Goal: Task Accomplishment & Management: Use online tool/utility

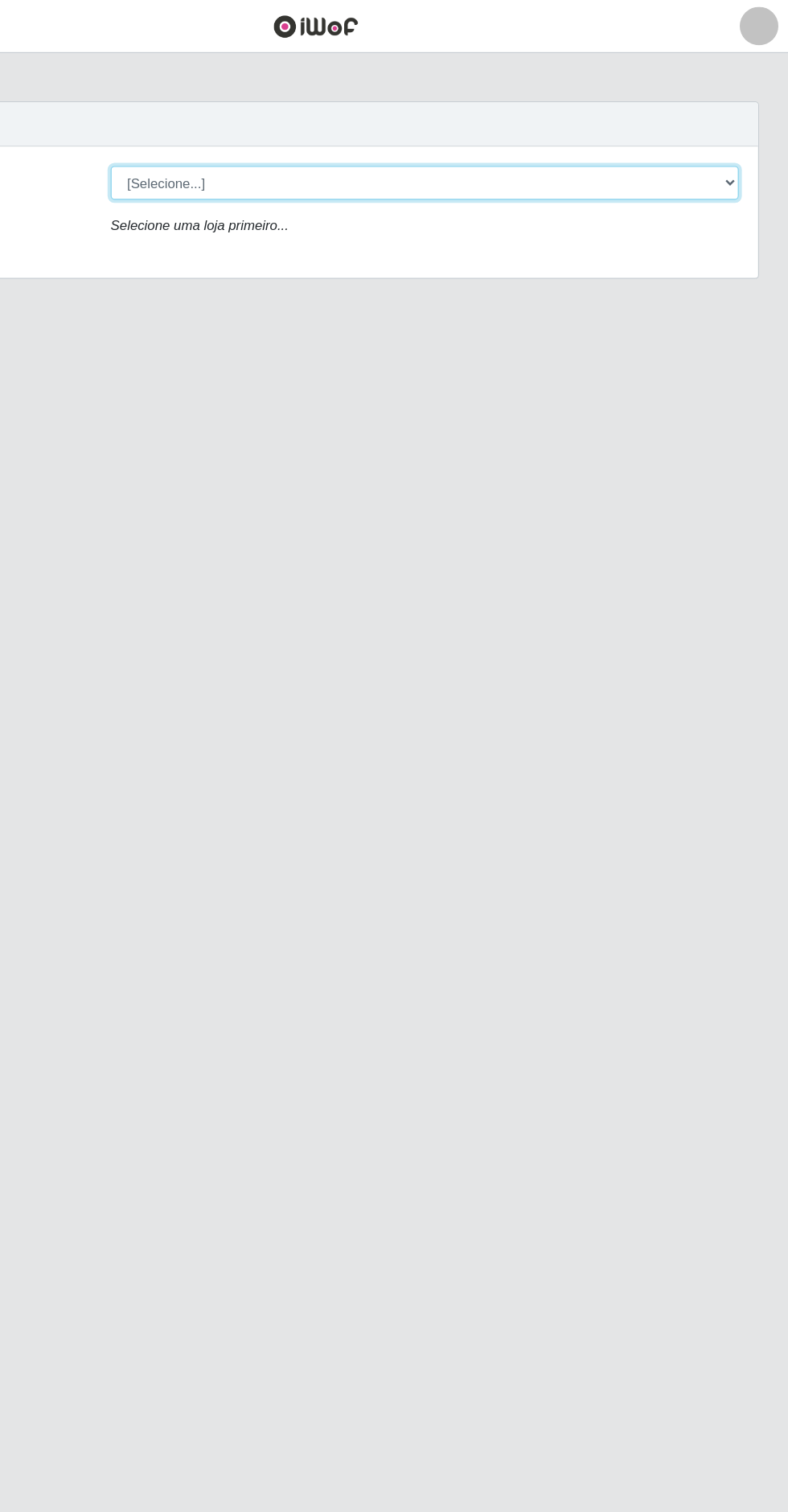
click at [333, 164] on select "[Selecione...] Extrabom - Loja 05 [GEOGRAPHIC_DATA]" at bounding box center [485, 152] width 524 height 28
click at [308, 146] on select "[Selecione...] Extrabom - Loja 05 [GEOGRAPHIC_DATA]" at bounding box center [485, 152] width 524 height 28
select select "494"
click at [223, 138] on select "[Selecione...] Extrabom - Loja 05 [GEOGRAPHIC_DATA]" at bounding box center [485, 152] width 524 height 28
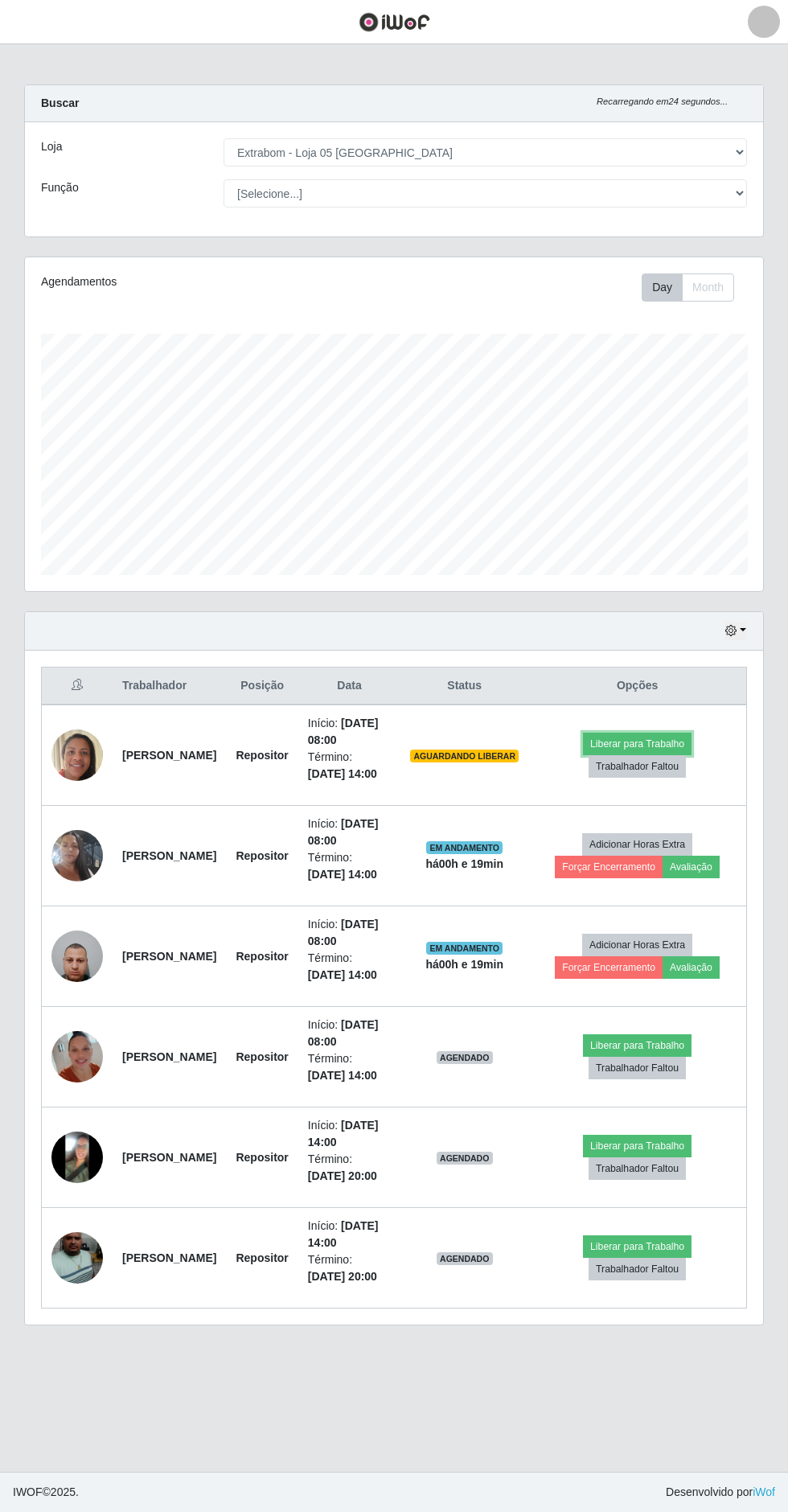
click at [669, 735] on button "Liberar para Trabalho" at bounding box center [637, 744] width 109 height 23
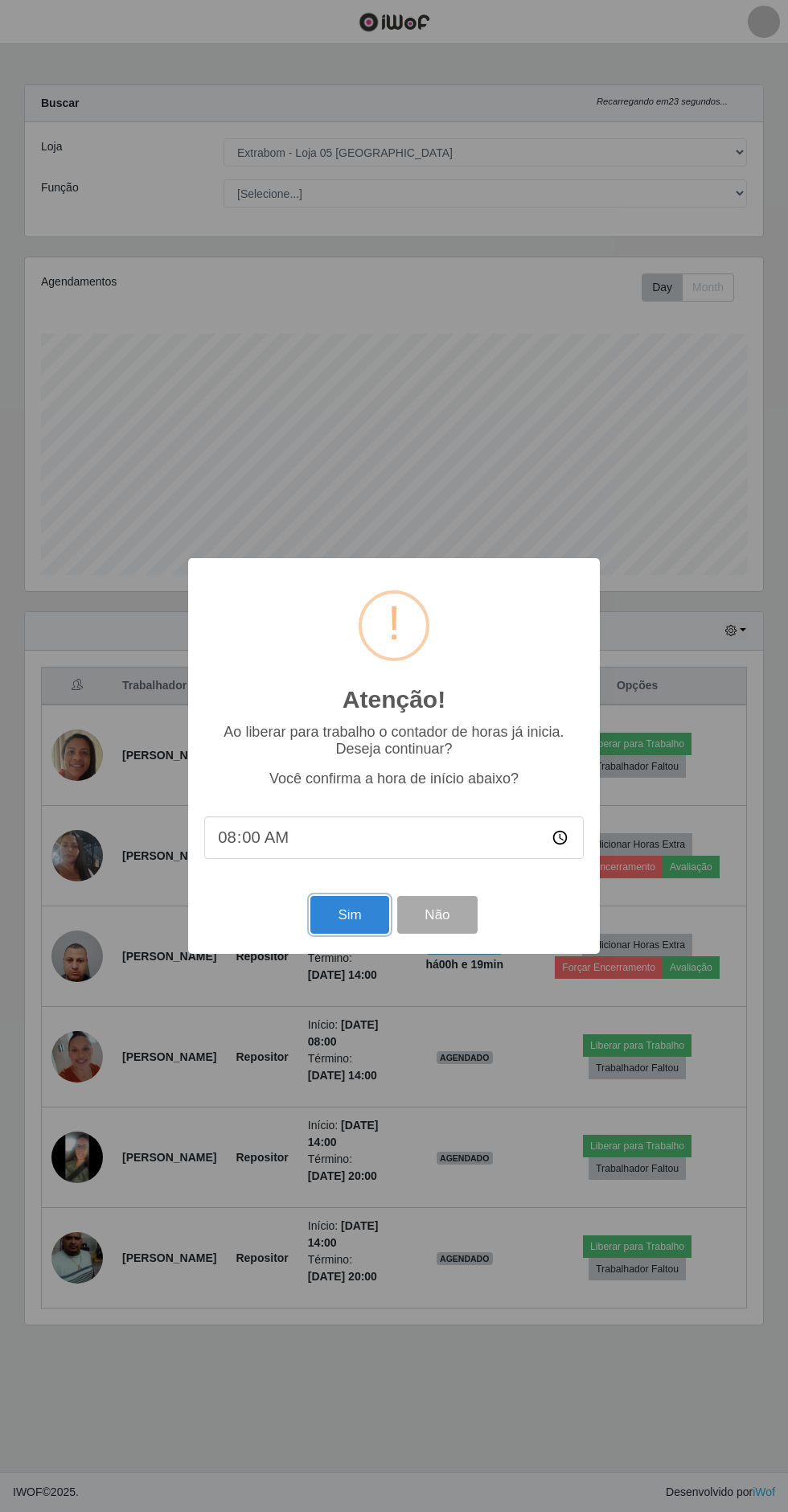
click at [372, 934] on button "Sim" at bounding box center [349, 915] width 78 height 38
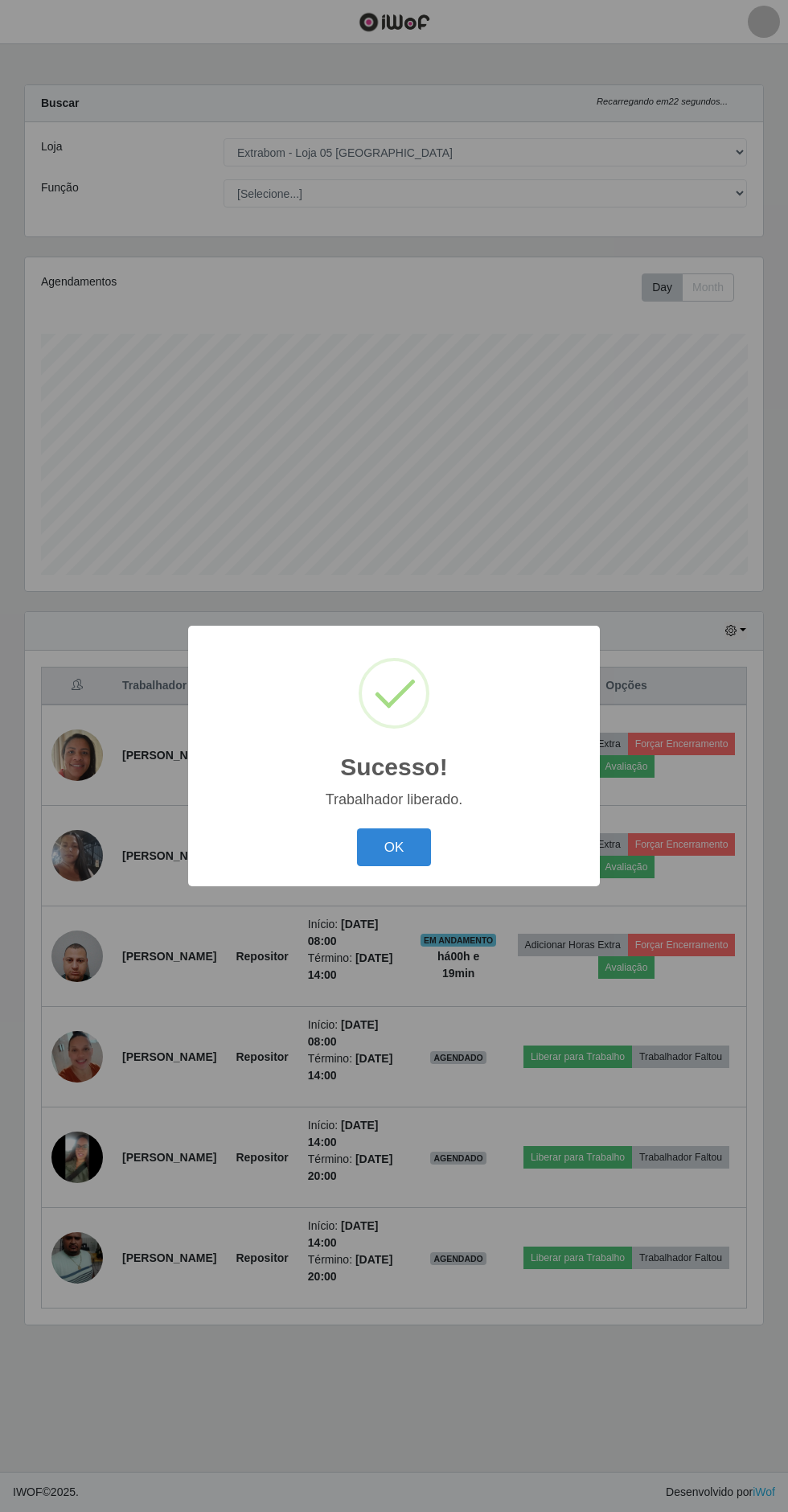
click at [393, 866] on button "OK" at bounding box center [394, 847] width 74 height 38
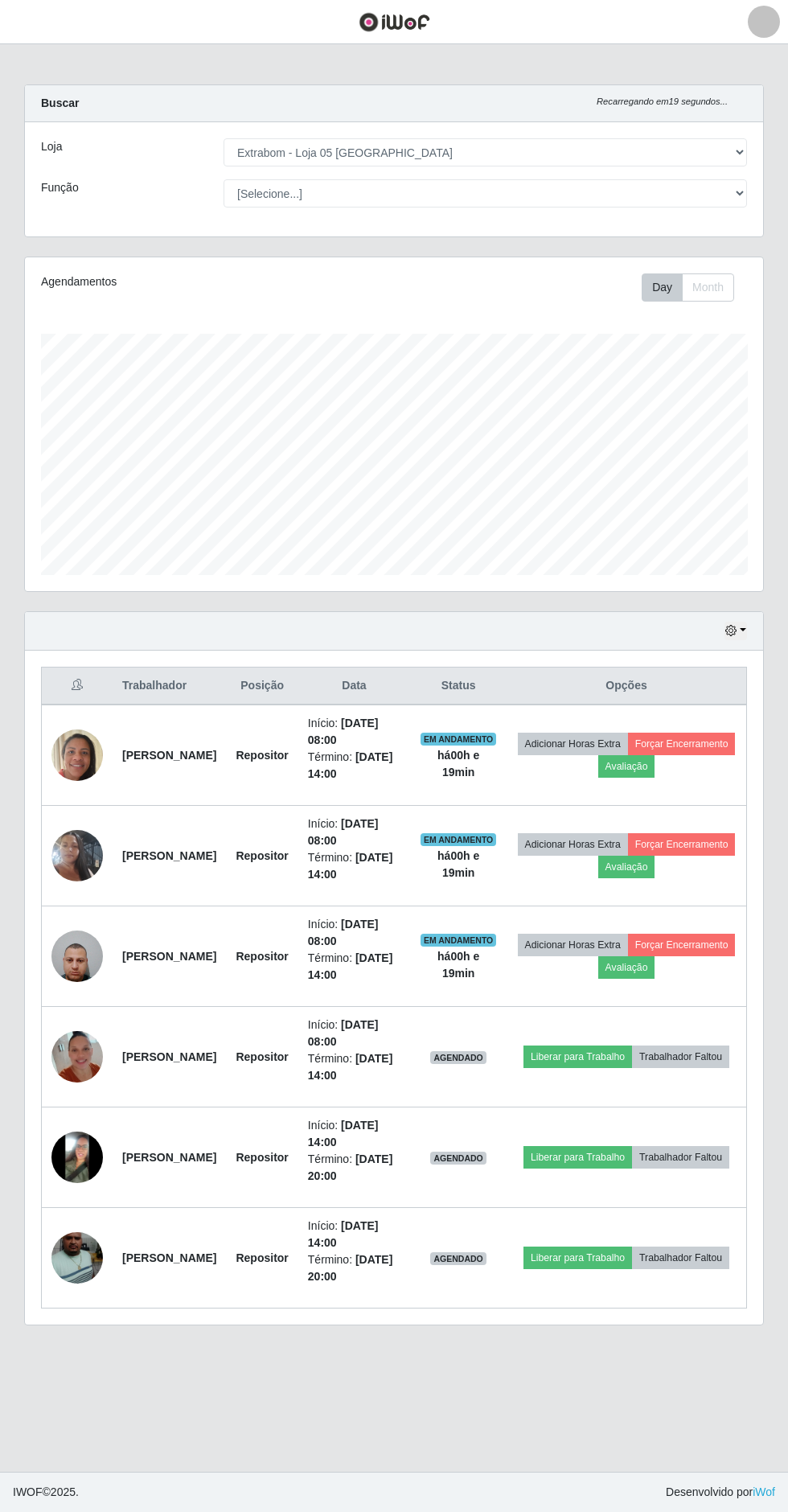
click at [87, 1039] on img at bounding box center [78, 1057] width 52 height 92
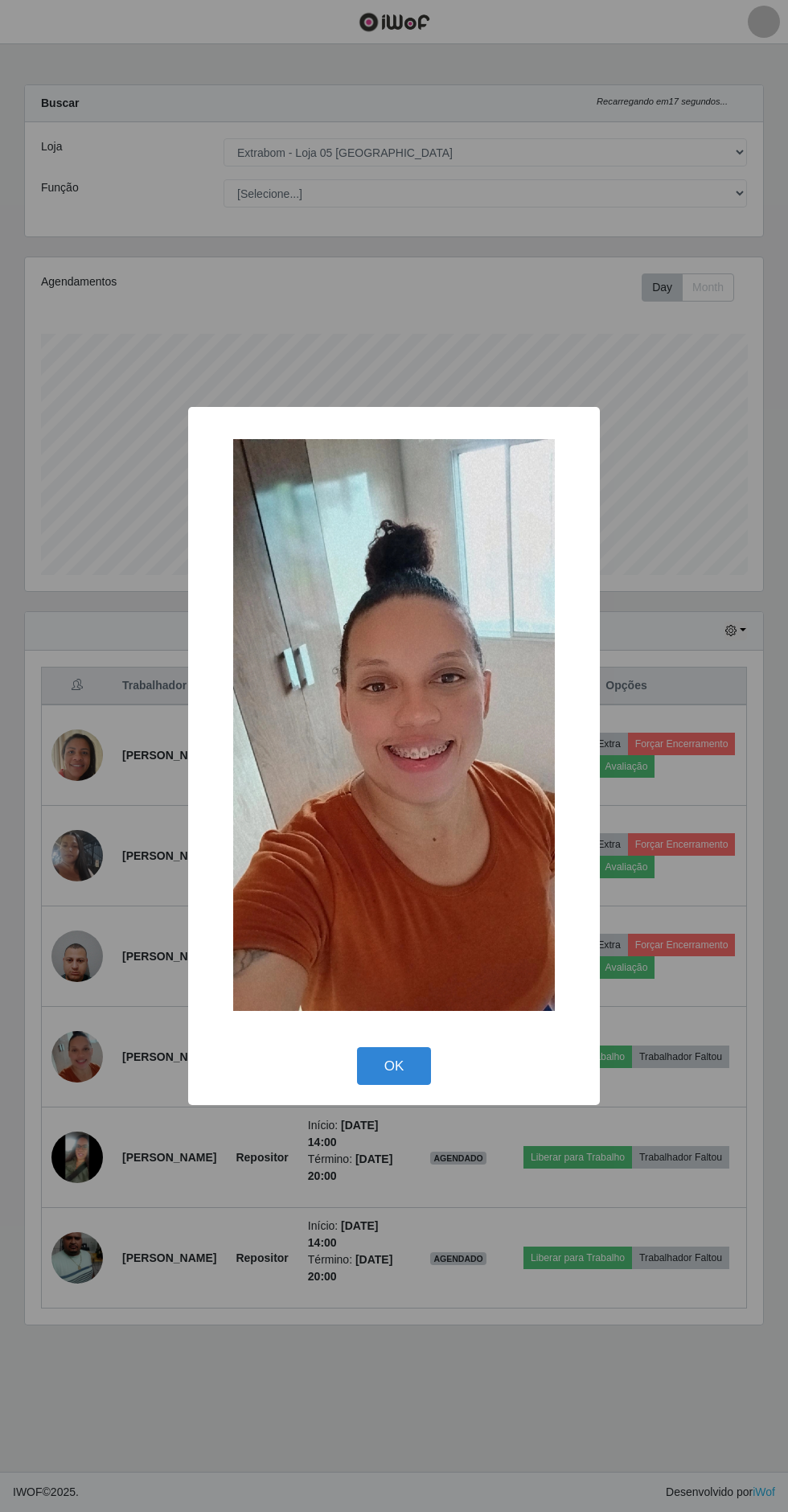
click at [393, 1085] on button "OK" at bounding box center [394, 1065] width 74 height 38
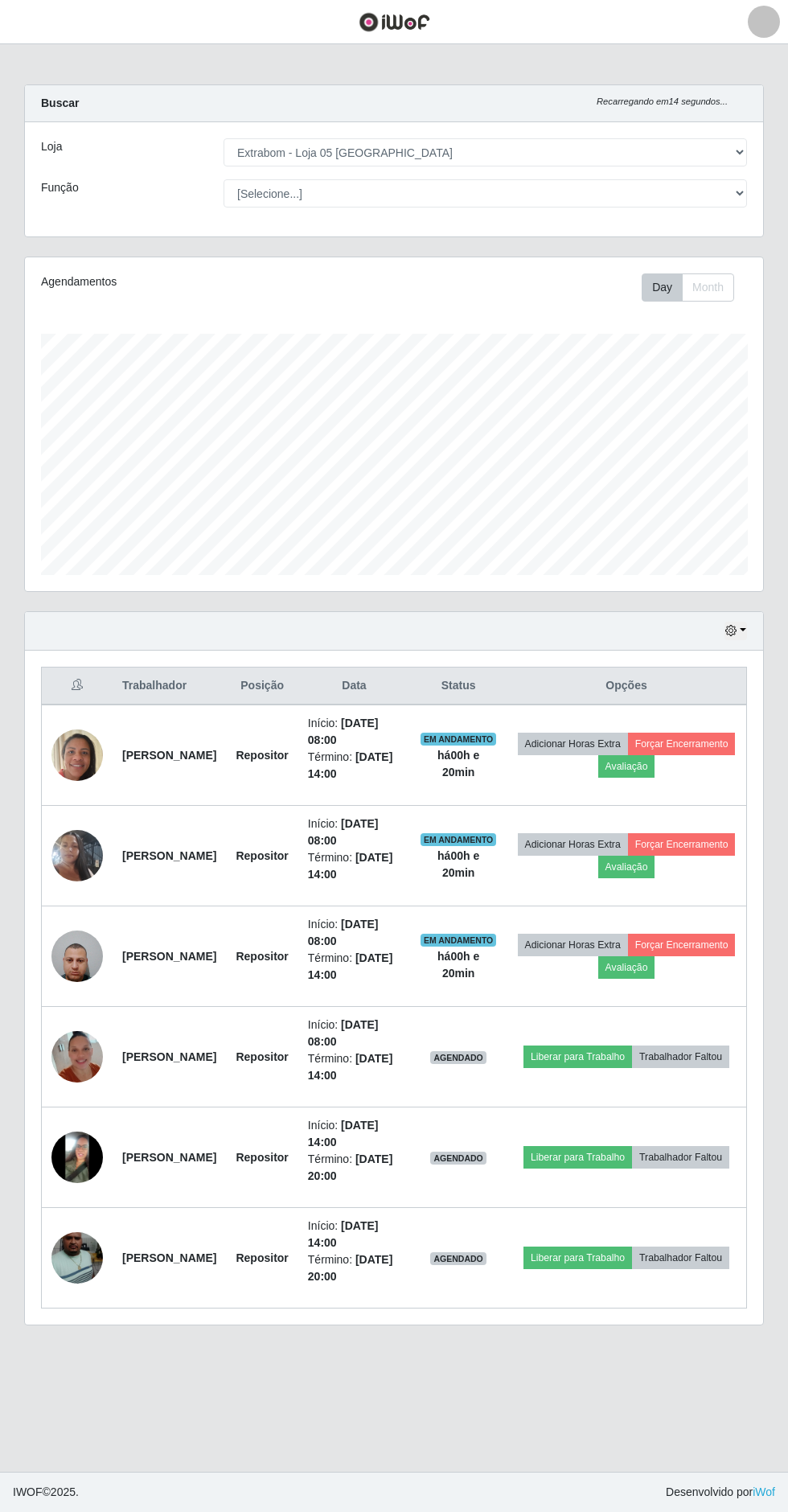
scroll to position [148, 0]
